Goal: Find specific page/section: Find specific page/section

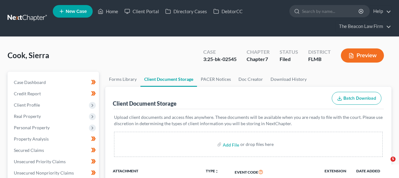
select select "9"
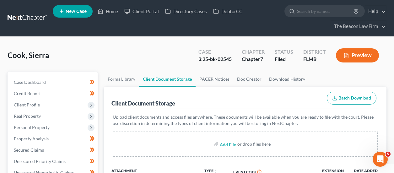
click at [21, 16] on link at bounding box center [28, 18] width 40 height 11
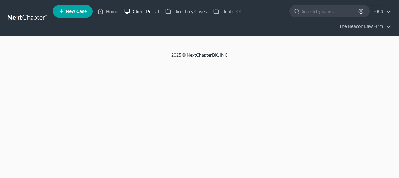
click at [142, 14] on link "Client Portal" at bounding box center [141, 11] width 41 height 11
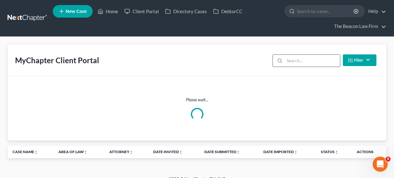
click at [299, 58] on input "search" at bounding box center [313, 61] width 56 height 12
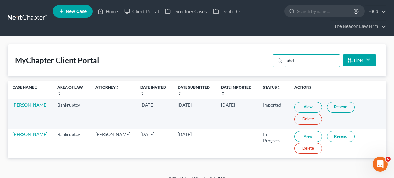
type input "abd"
click at [32, 132] on link "Abd Malek Mohamad" at bounding box center [30, 133] width 35 height 5
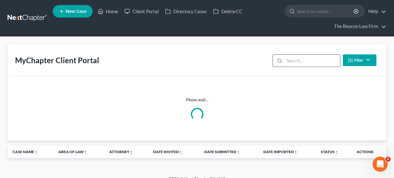
click at [312, 64] on input "search" at bounding box center [313, 61] width 56 height 12
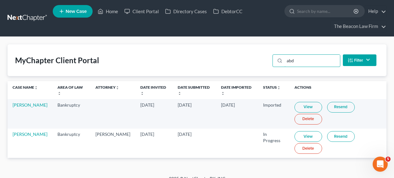
type input "abd"
click at [308, 131] on link "View" at bounding box center [309, 136] width 28 height 11
click at [48, 17] on link at bounding box center [28, 18] width 40 height 11
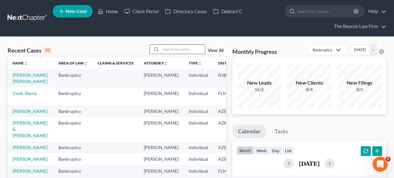
click at [186, 50] on input "search" at bounding box center [183, 49] width 44 height 9
click at [131, 8] on link "Client Portal" at bounding box center [141, 11] width 41 height 11
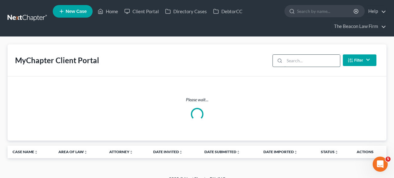
click at [287, 60] on input "search" at bounding box center [313, 61] width 56 height 12
click at [296, 60] on input "search" at bounding box center [313, 61] width 56 height 12
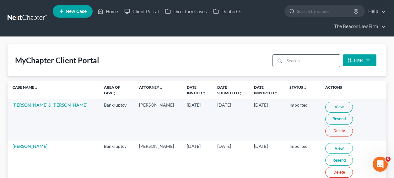
click at [307, 66] on div at bounding box center [307, 60] width 68 height 13
click at [307, 65] on input "search" at bounding box center [313, 61] width 56 height 12
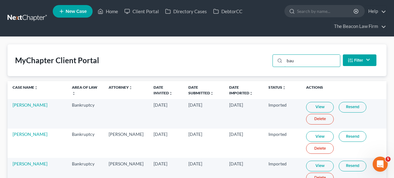
scroll to position [172, 0]
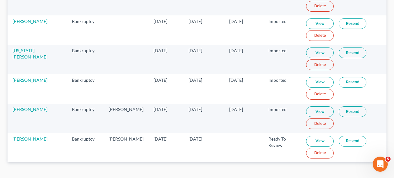
click at [310, 144] on link "View" at bounding box center [320, 141] width 28 height 11
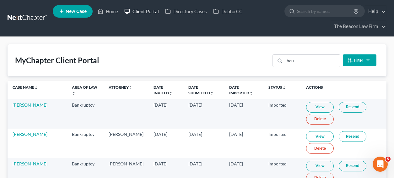
click at [151, 12] on link "Client Portal" at bounding box center [141, 11] width 41 height 11
click at [311, 61] on input "bau" at bounding box center [313, 61] width 56 height 12
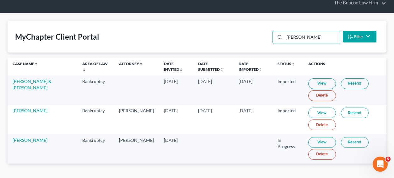
scroll to position [38, 0]
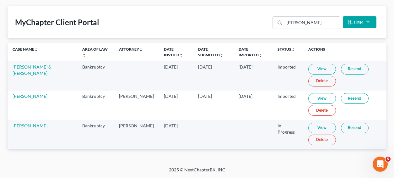
click at [316, 128] on link "View" at bounding box center [323, 128] width 28 height 11
click at [318, 30] on div "ruben Filter Status Filter... Invited In Progress Ready To Review Reviewed Impo…" at bounding box center [324, 22] width 109 height 17
click at [319, 26] on input "ruben" at bounding box center [313, 23] width 56 height 12
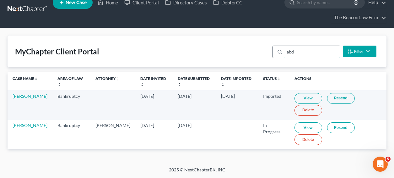
scroll to position [9, 0]
type input "abd"
click at [309, 129] on link "View" at bounding box center [309, 127] width 28 height 11
click at [43, 7] on link at bounding box center [28, 9] width 40 height 11
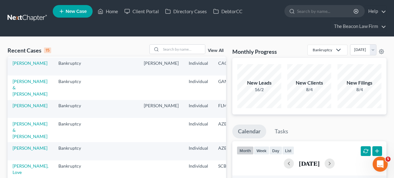
scroll to position [192, 0]
click at [182, 46] on input "search" at bounding box center [183, 49] width 44 height 9
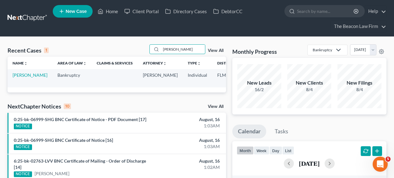
scroll to position [0, 0]
type input "loza"
click at [22, 75] on link "Lozada, Vanessa" at bounding box center [30, 74] width 35 height 5
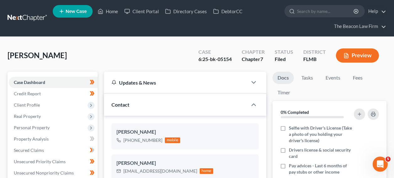
click at [25, 16] on link at bounding box center [28, 18] width 40 height 11
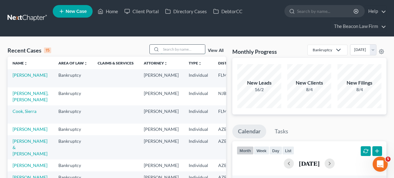
click at [180, 47] on input "search" at bounding box center [183, 49] width 44 height 9
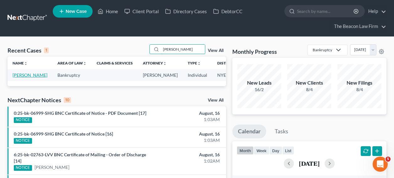
type input "[PERSON_NAME]"
click at [20, 74] on link "[PERSON_NAME]" at bounding box center [30, 74] width 35 height 5
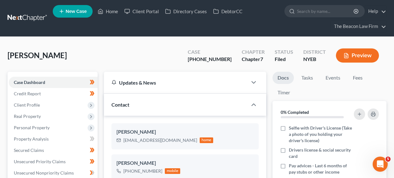
scroll to position [184, 0]
